Goal: Information Seeking & Learning: Find specific fact

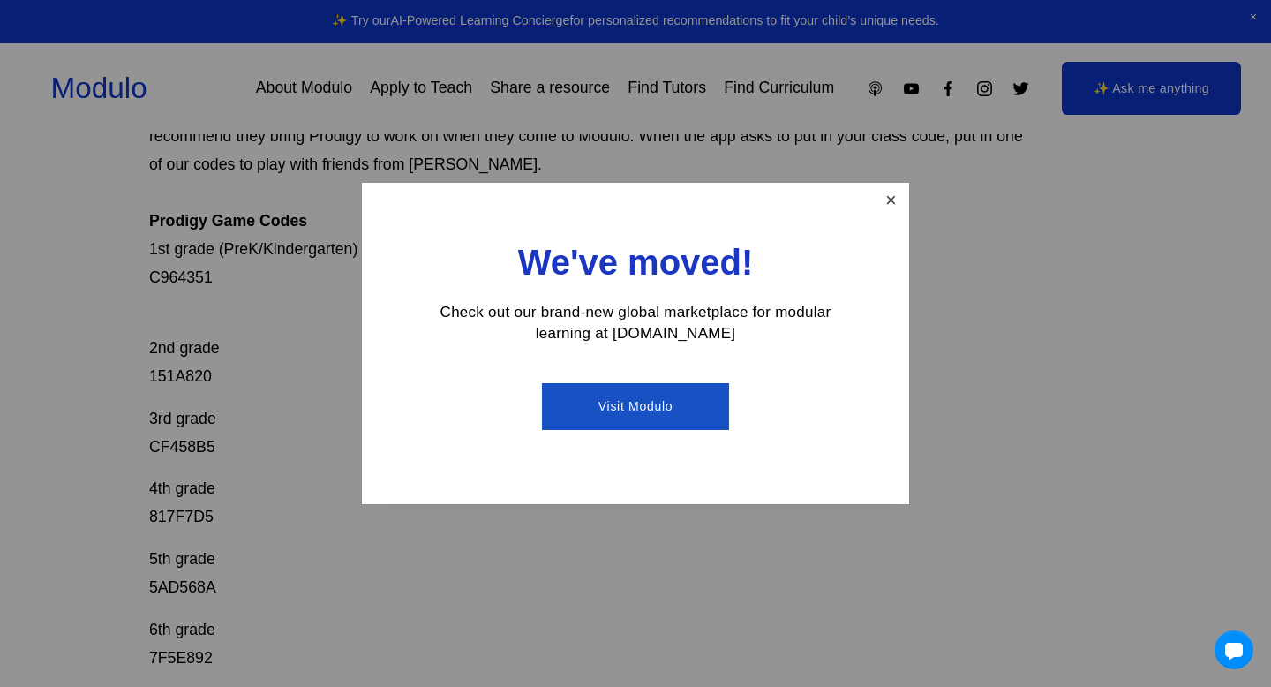
click at [905, 194] on link "Close" at bounding box center [890, 200] width 31 height 31
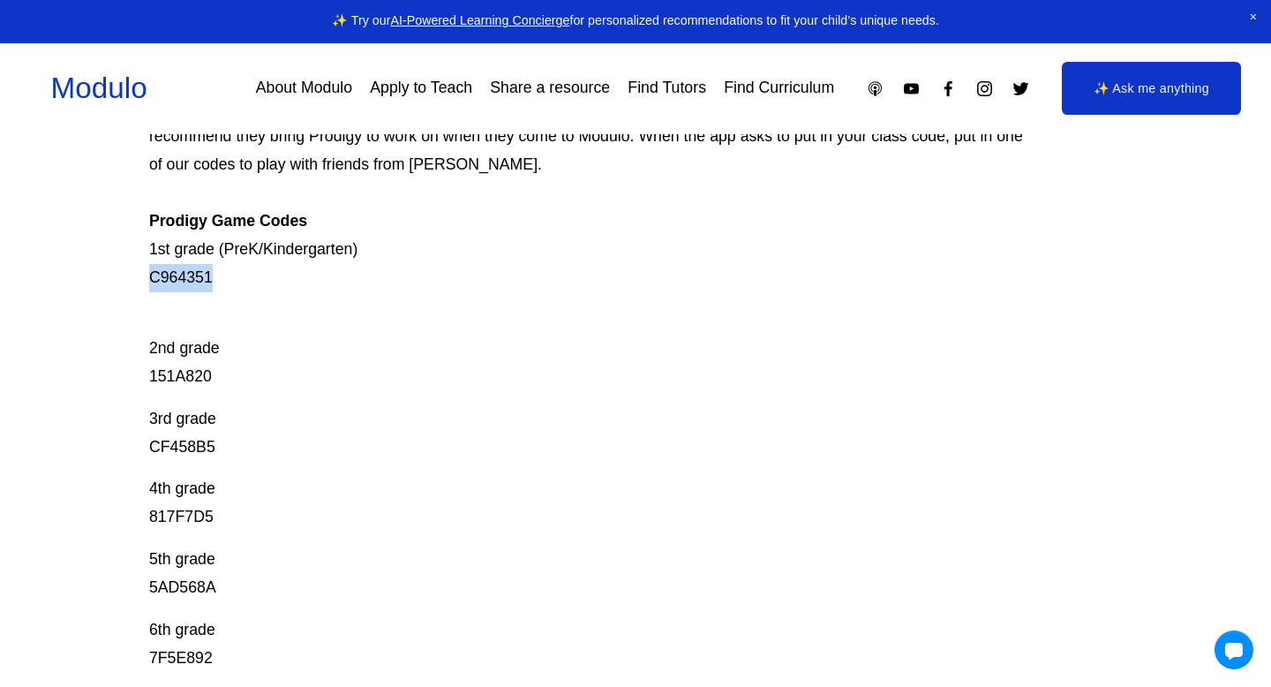
drag, startPoint x: 119, startPoint y: 265, endPoint x: 244, endPoint y: 276, distance: 125.0
click at [244, 276] on div "Prodigy Game Codes Prodigy is our go-to mastery- based tool to give kids lots o…" at bounding box center [635, 512] width 1271 height 1105
copy p "C964351"
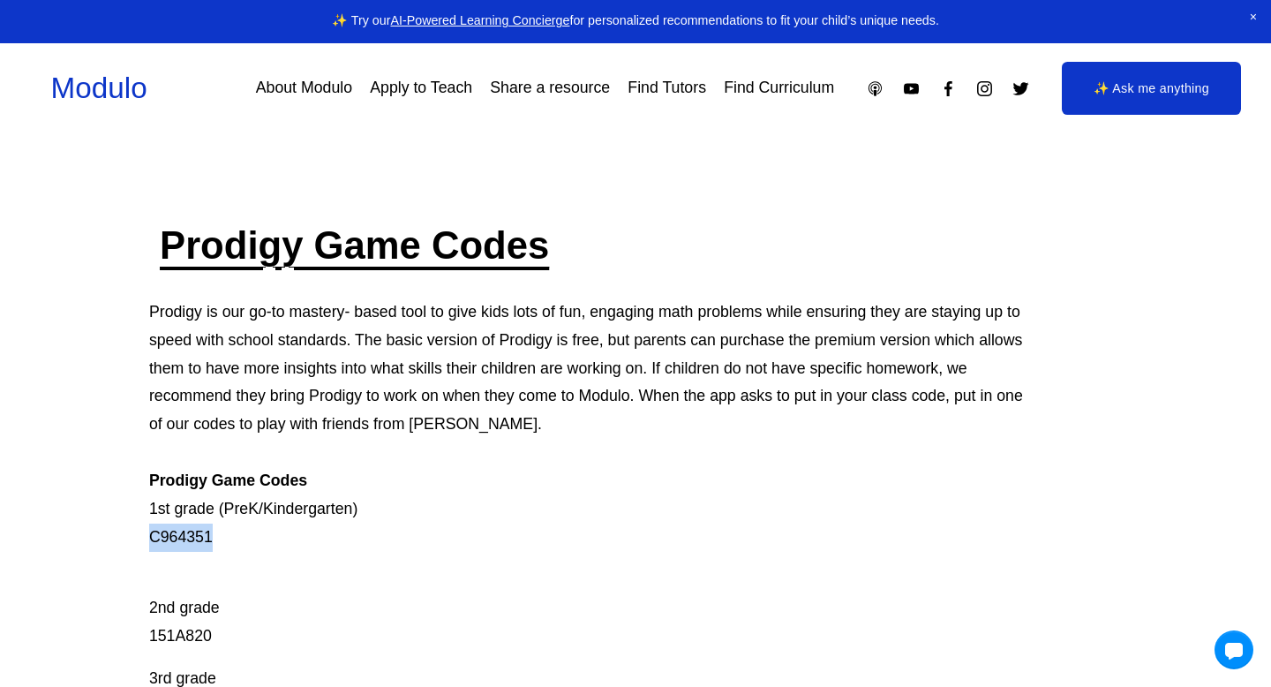
scroll to position [54, 0]
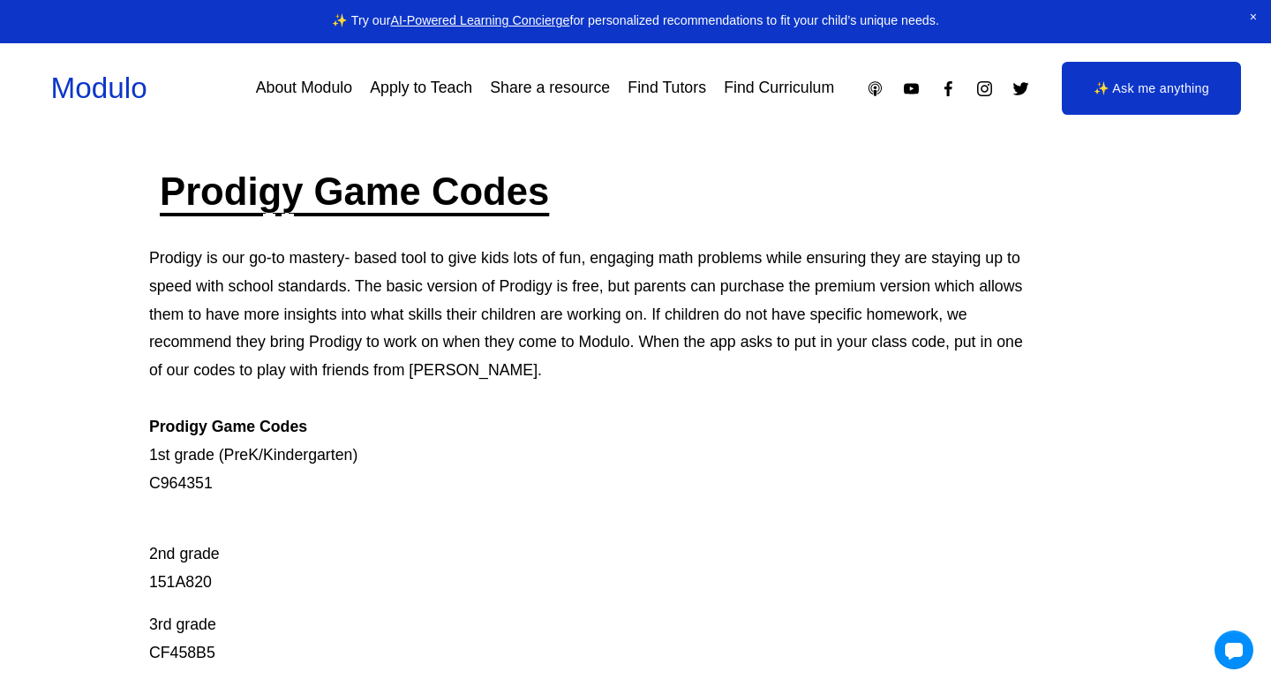
drag, startPoint x: 139, startPoint y: 576, endPoint x: 290, endPoint y: 576, distance: 151.8
copy p "151A820"
